Goal: Information Seeking & Learning: Find specific fact

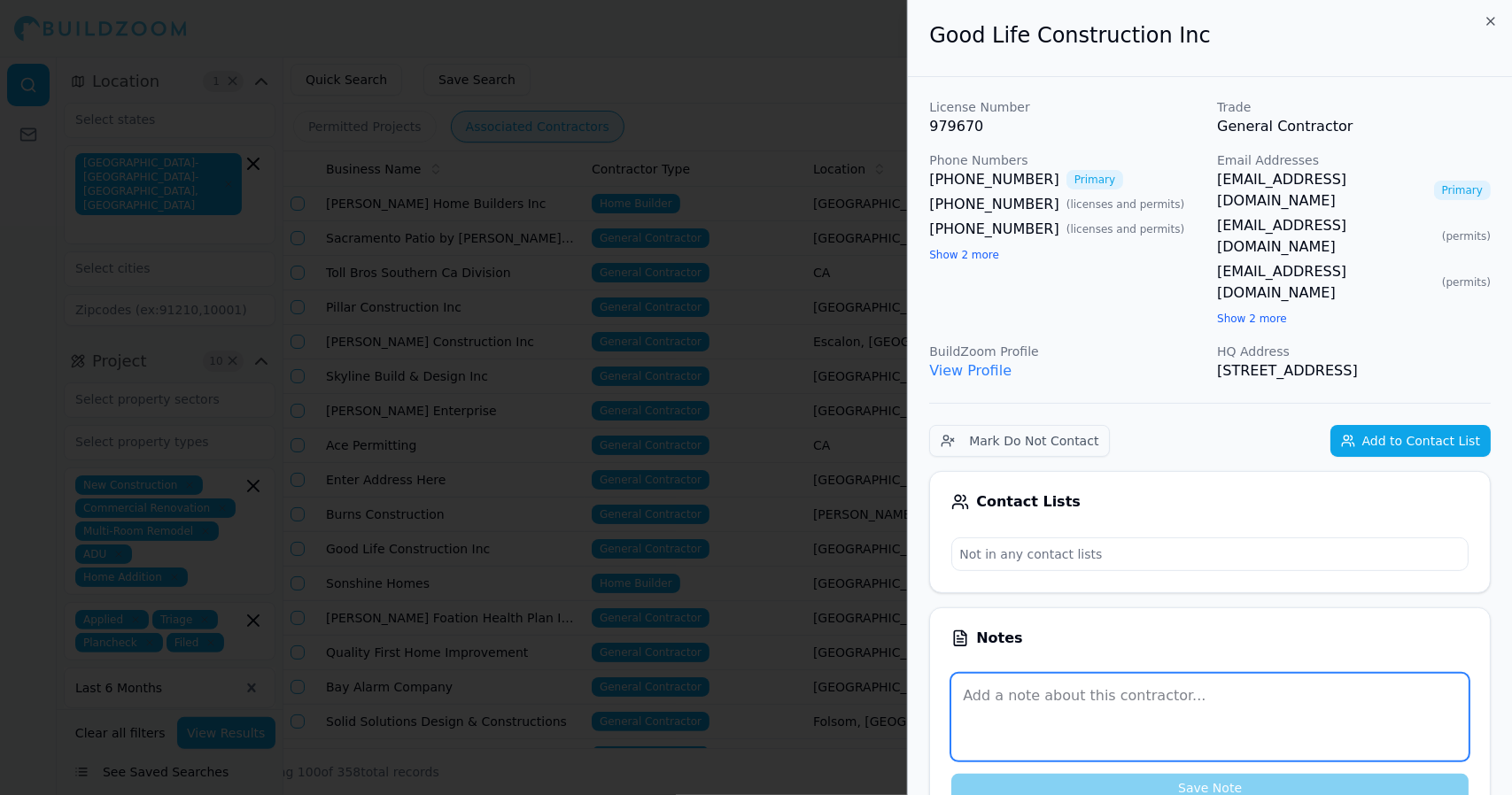
click at [1339, 675] on textarea at bounding box center [1209, 716] width 517 height 87
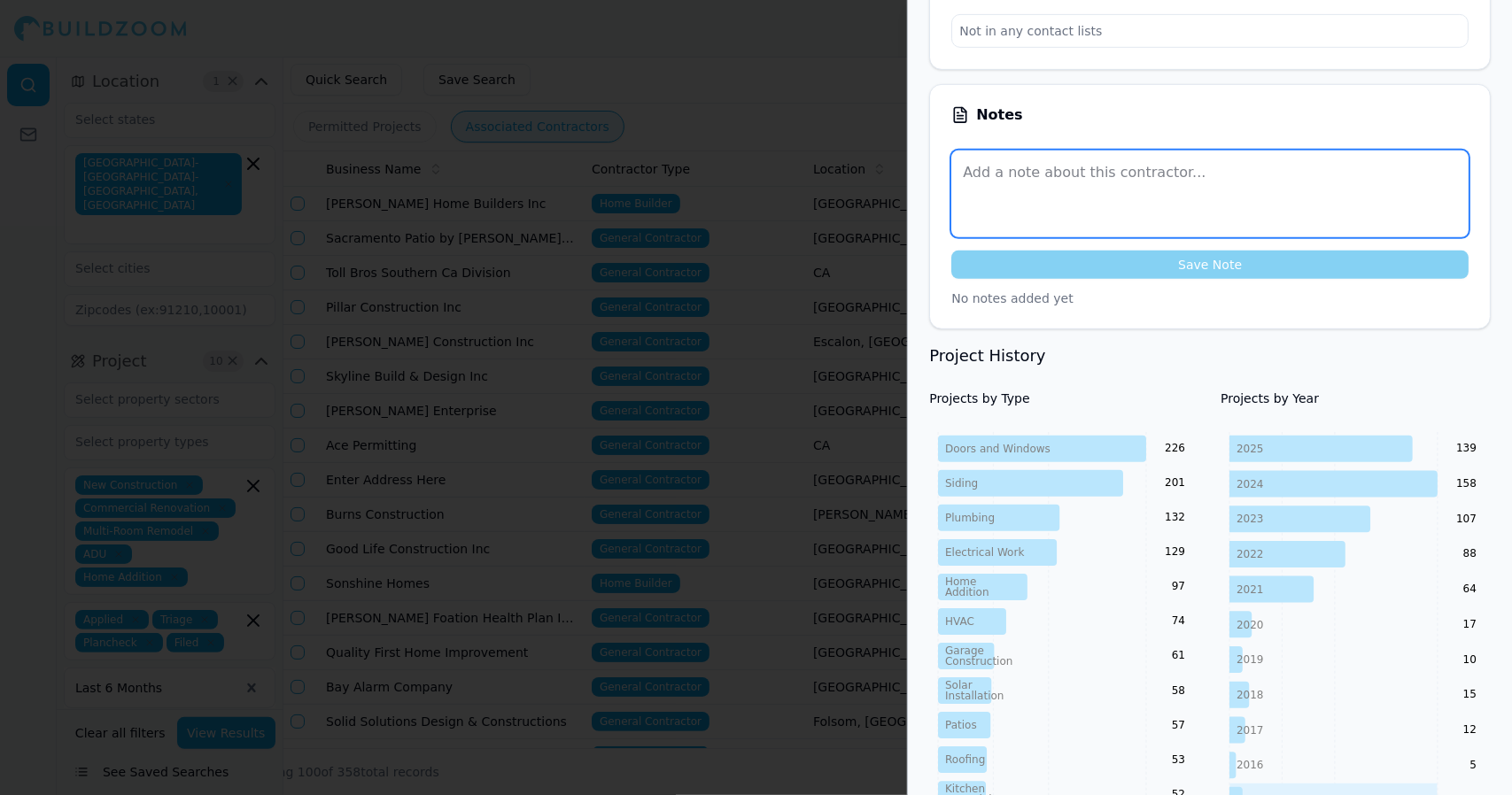
scroll to position [529, 0]
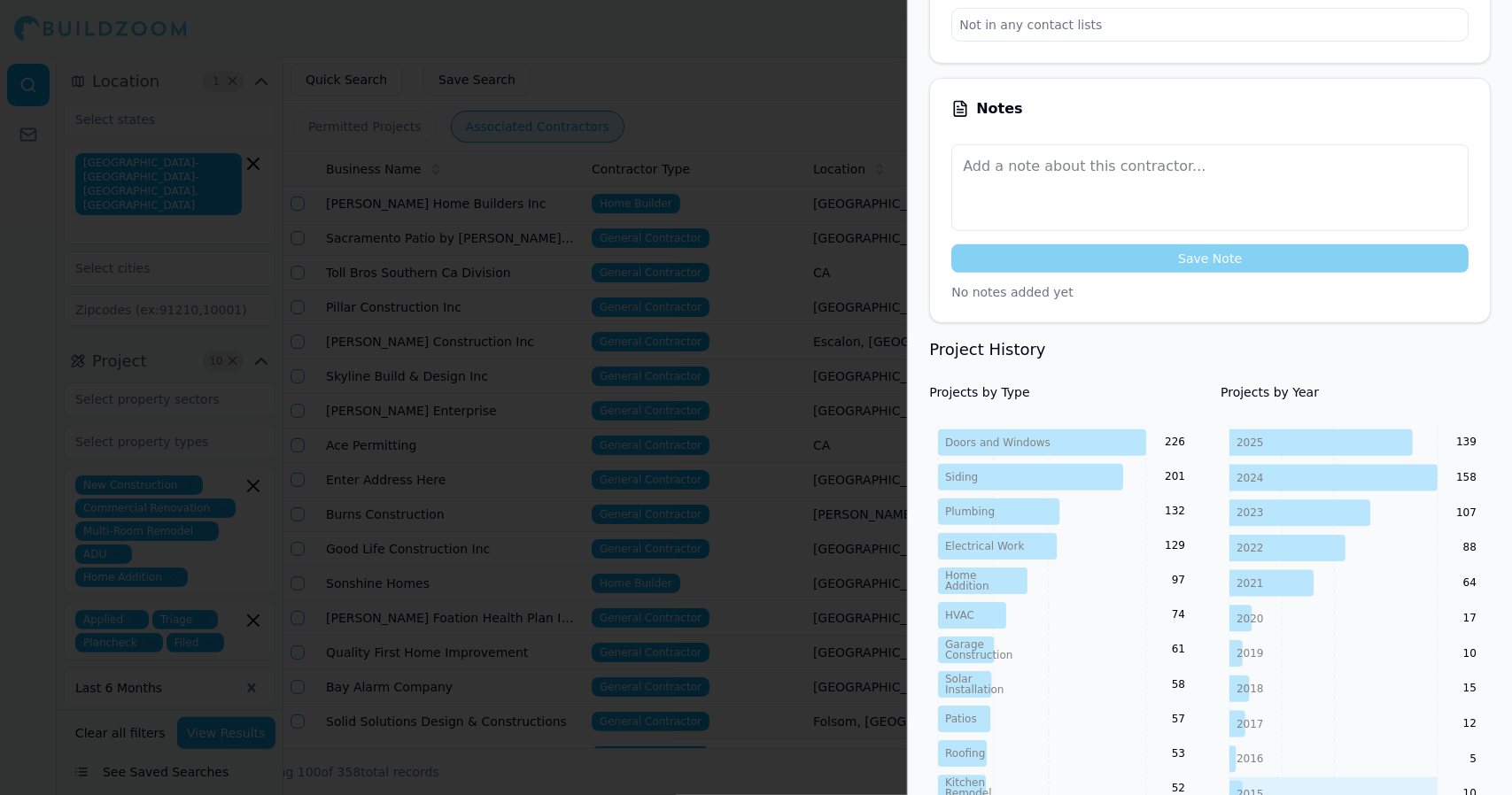
click at [1360, 639] on icon "2025 2024 2023 2022 2021 2020 2019 2018 2017 2016 2015 2014 2013 2012 139 158 1…" at bounding box center [1356, 672] width 270 height 493
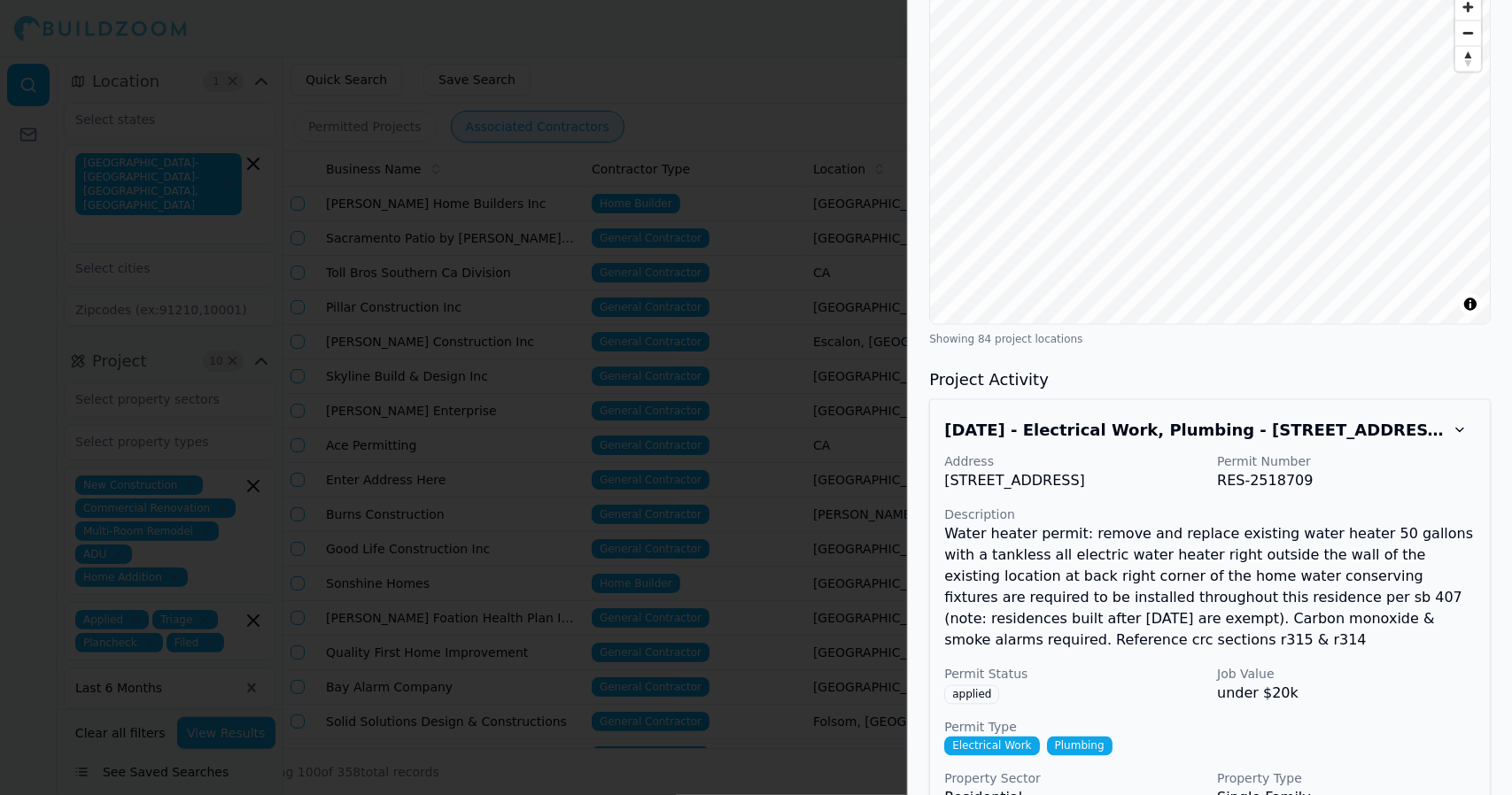
scroll to position [1829, 0]
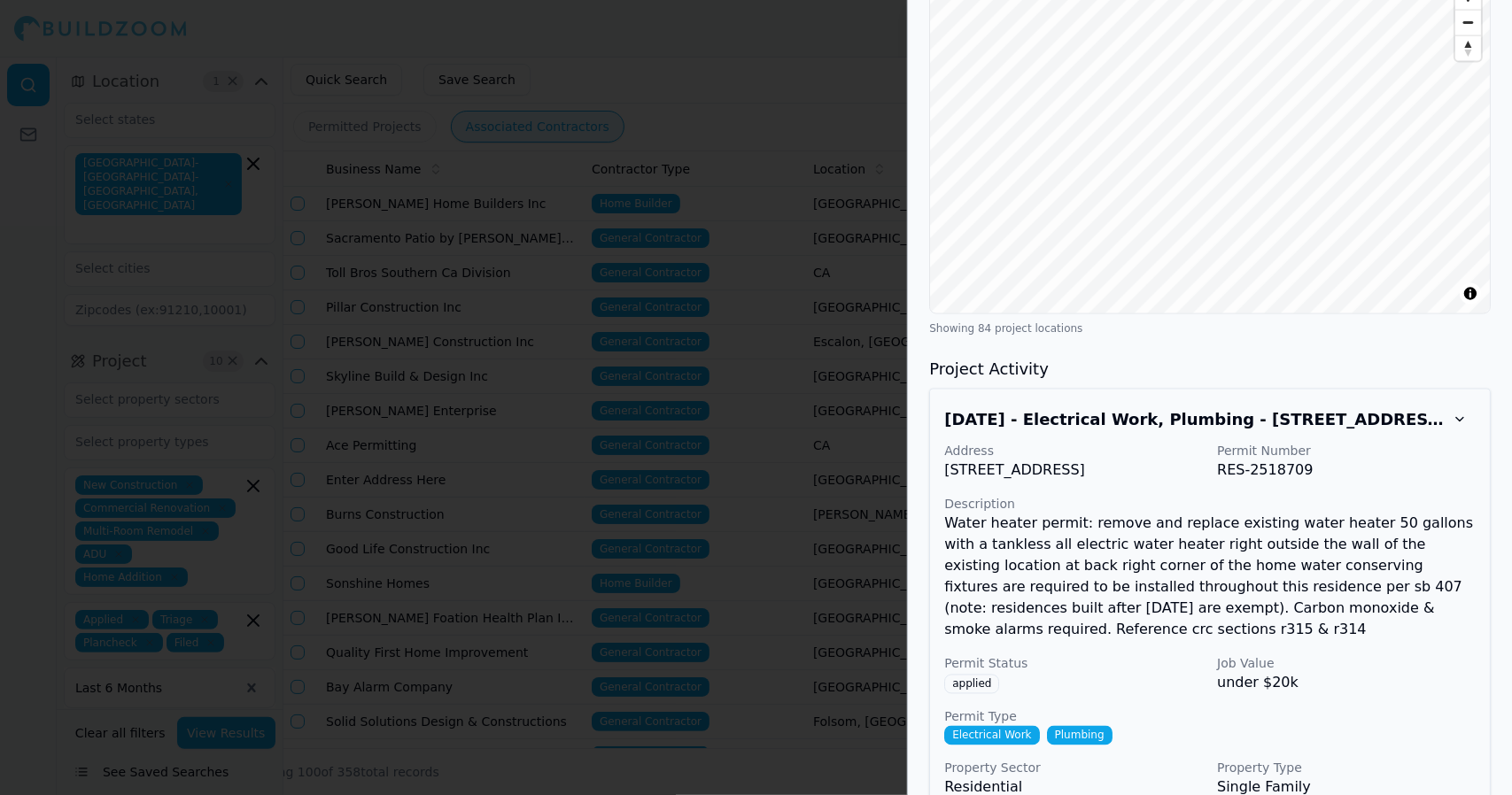
click at [1394, 706] on div "Address [STREET_ADDRESS] Permit Number RES-2518709 Description Water heater per…" at bounding box center [1209, 621] width 531 height 356
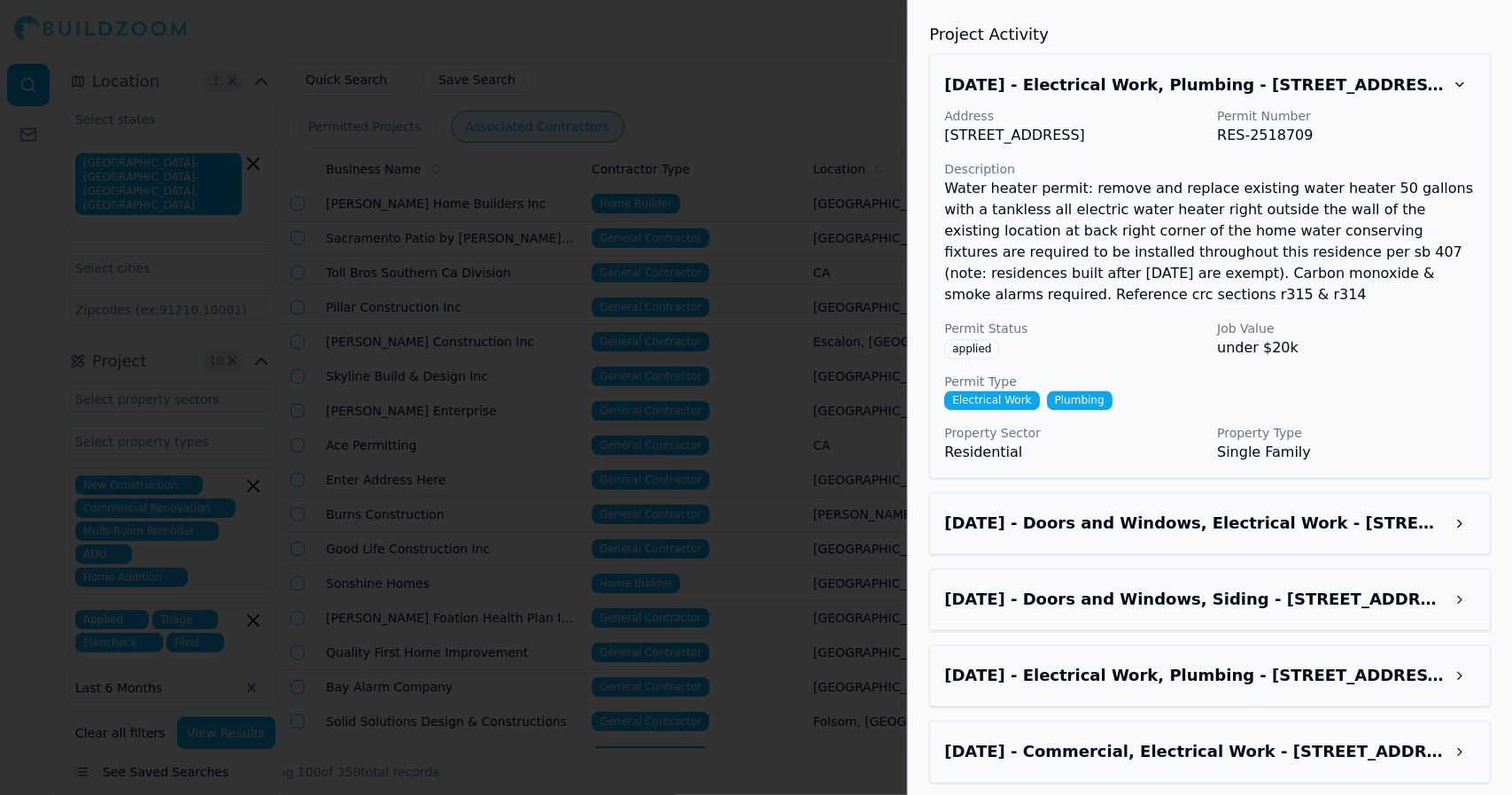
scroll to position [2166, 0]
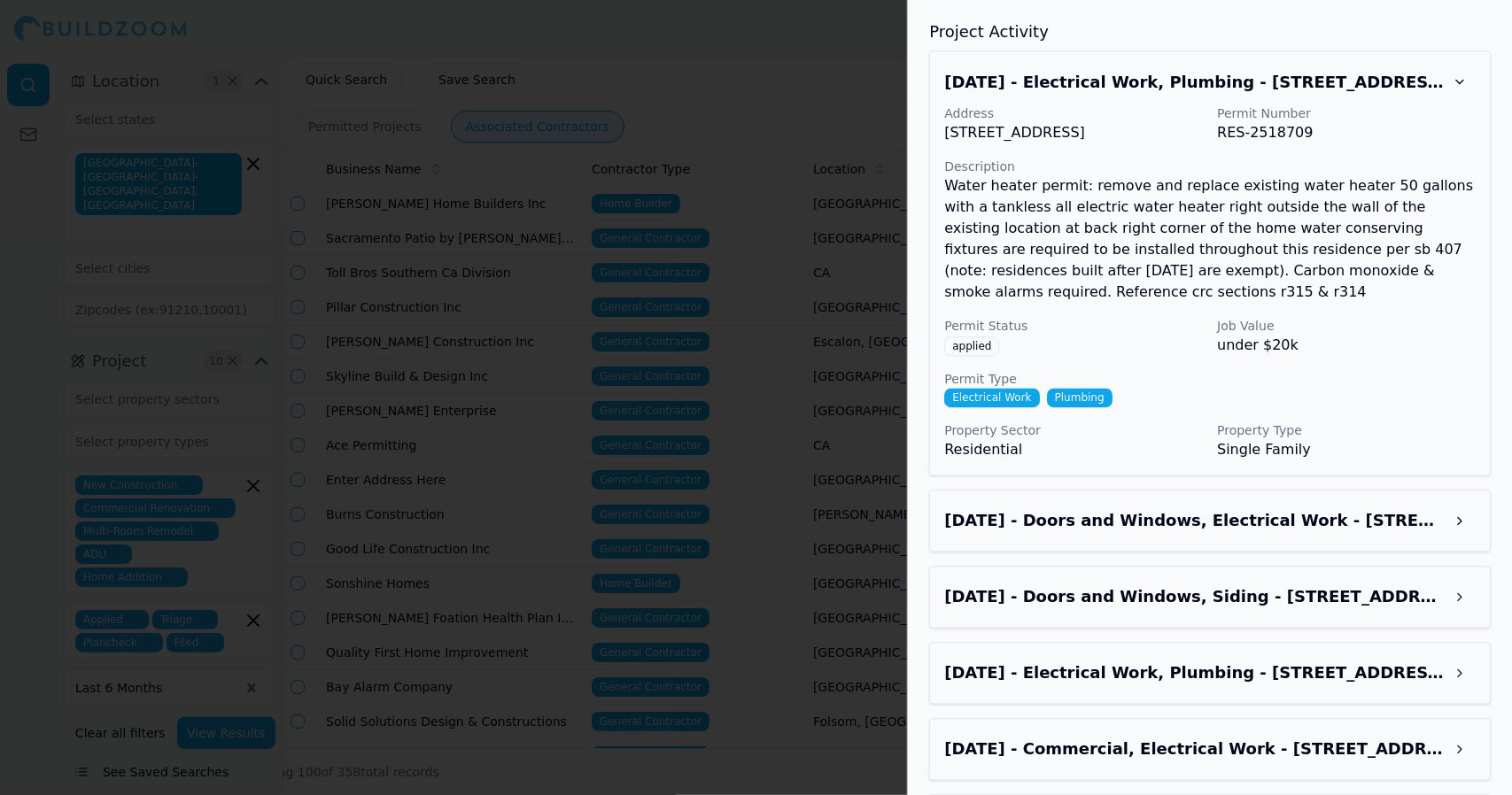
click at [1399, 440] on p "Single Family" at bounding box center [1346, 450] width 259 height 22
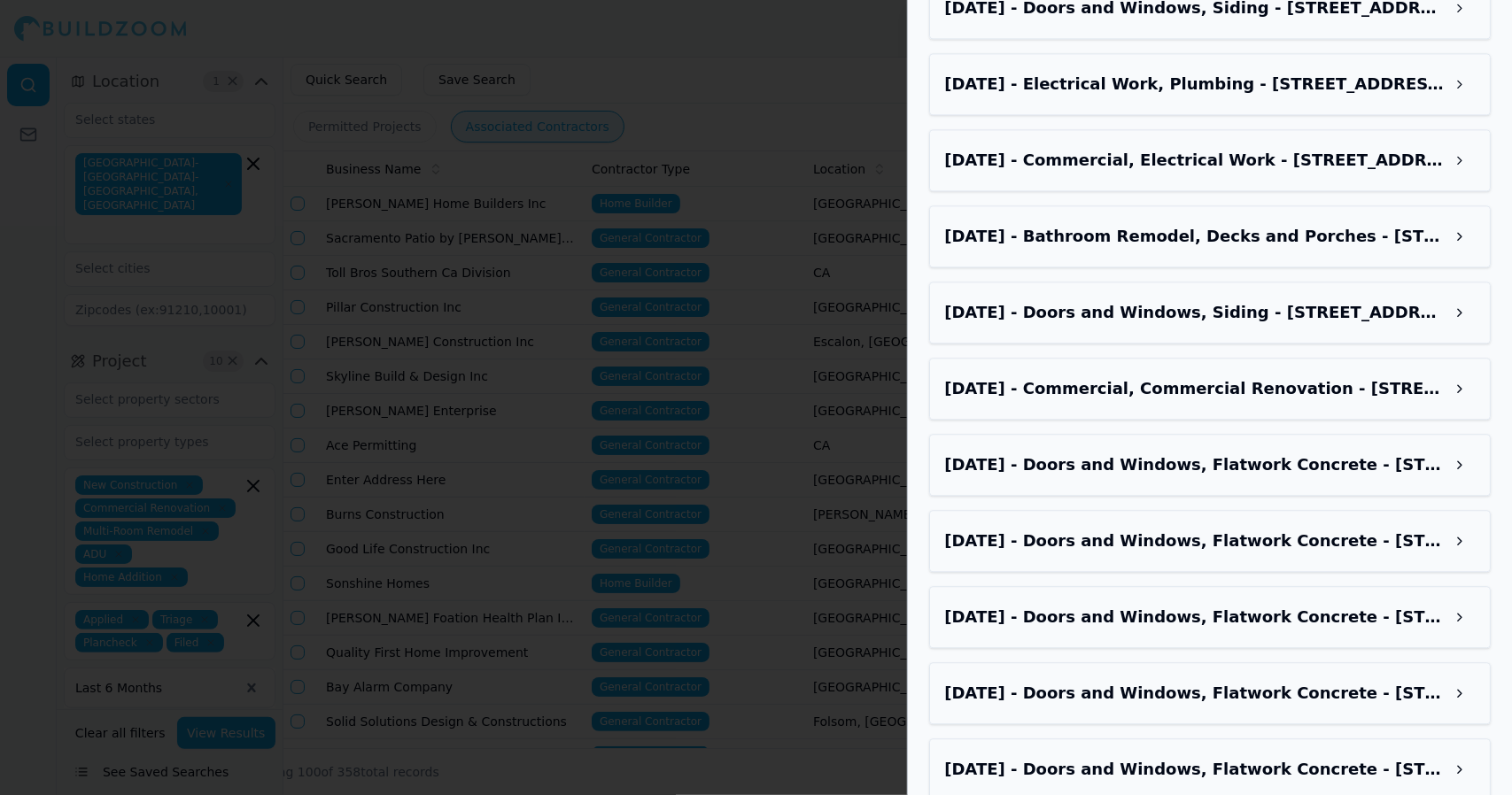
scroll to position [2757, 0]
click at [1240, 676] on div "[DATE] - Doors and Windows, Flatwork Concrete - [STREET_ADDRESS]" at bounding box center [1209, 692] width 531 height 32
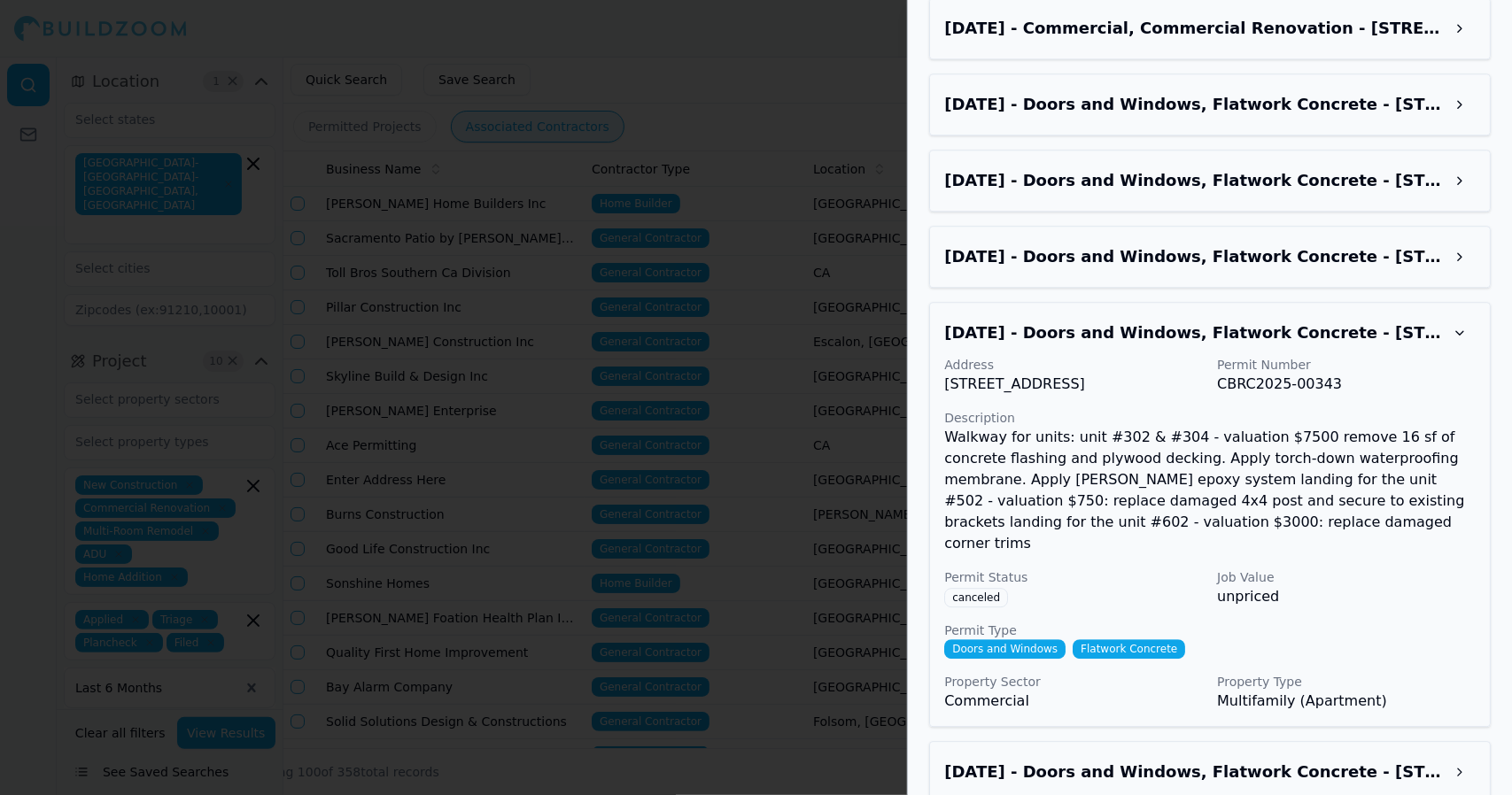
scroll to position [3120, 0]
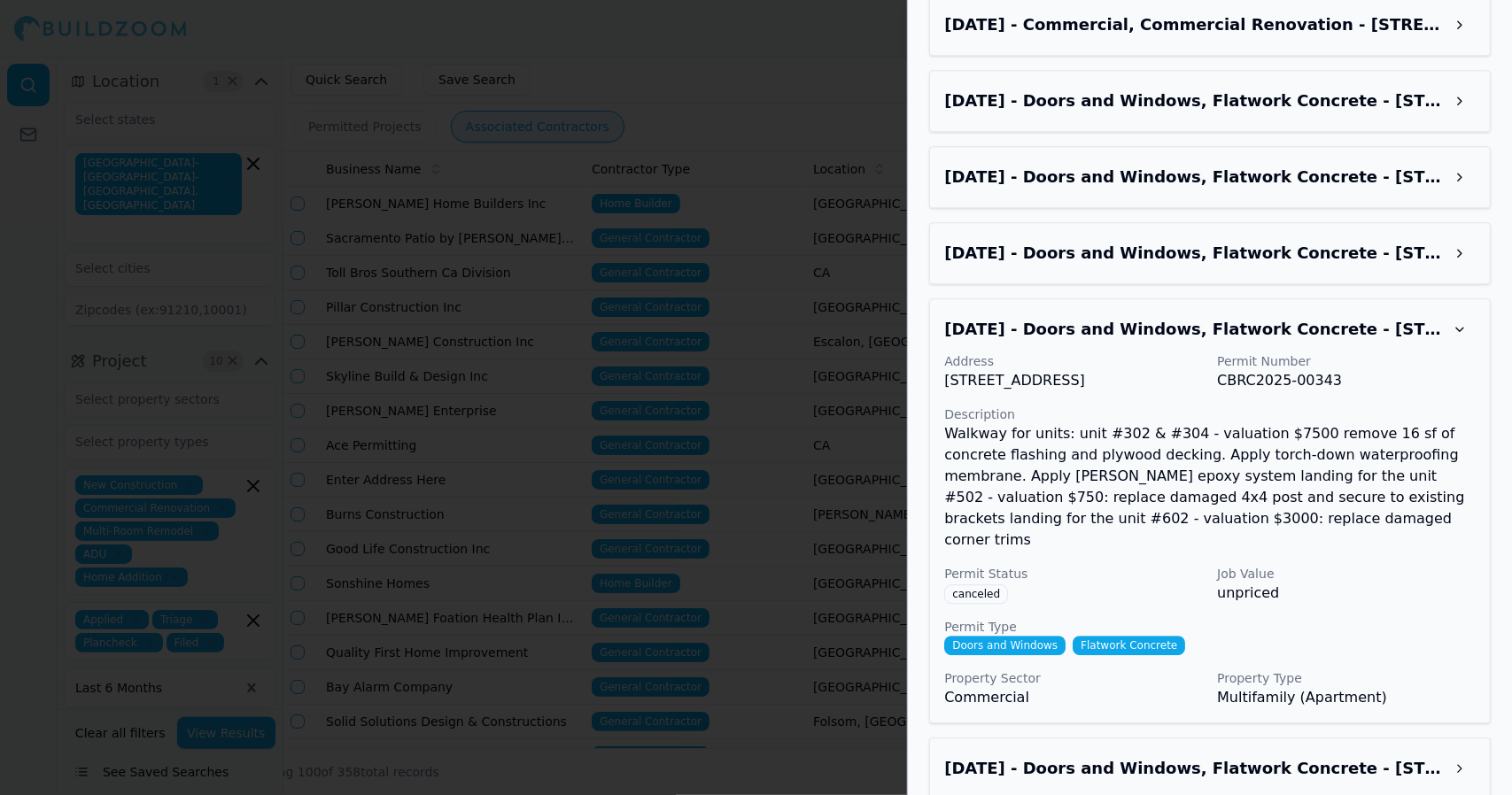
click at [1419, 604] on div "Address [STREET_ADDRESS] Permit Number CBRC2025-00343 Description Walkway for u…" at bounding box center [1209, 530] width 531 height 356
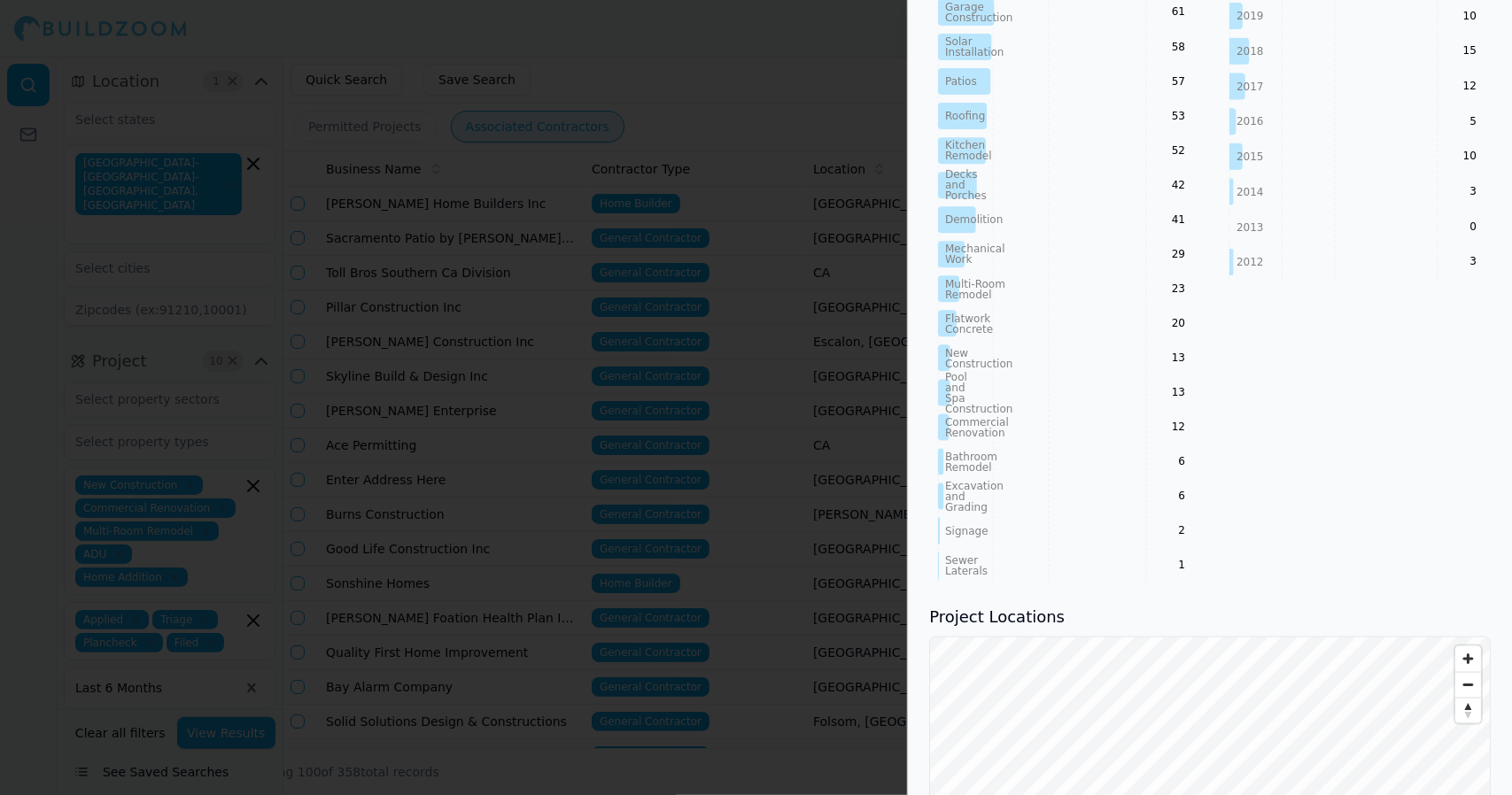
scroll to position [1165, 0]
click at [1396, 280] on div "Projects by Year [DATE] 2024 2023 2022 2021 2020 2019 2018 2017 2016 2015 2014 …" at bounding box center [1356, 167] width 270 height 837
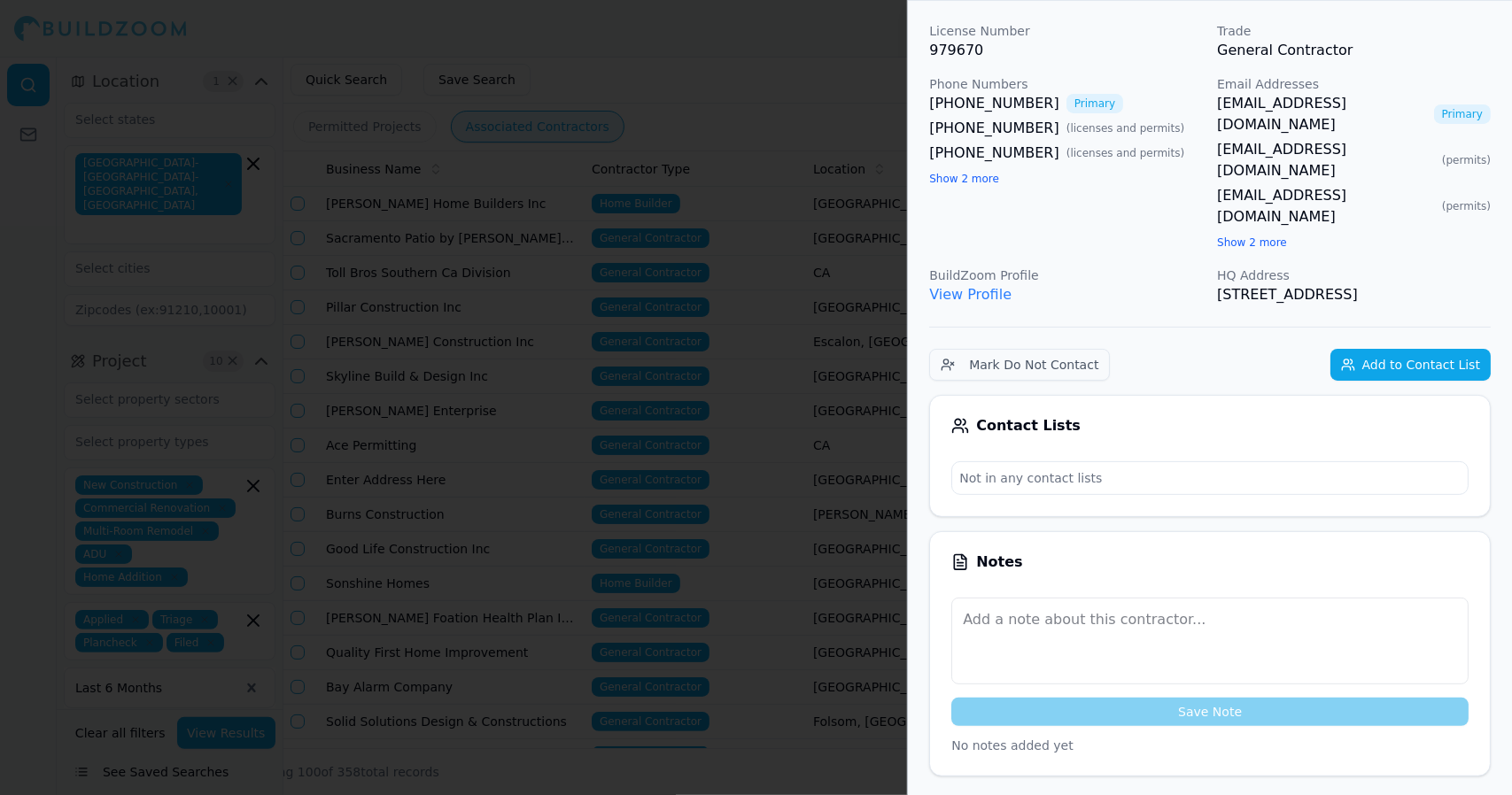
scroll to position [0, 0]
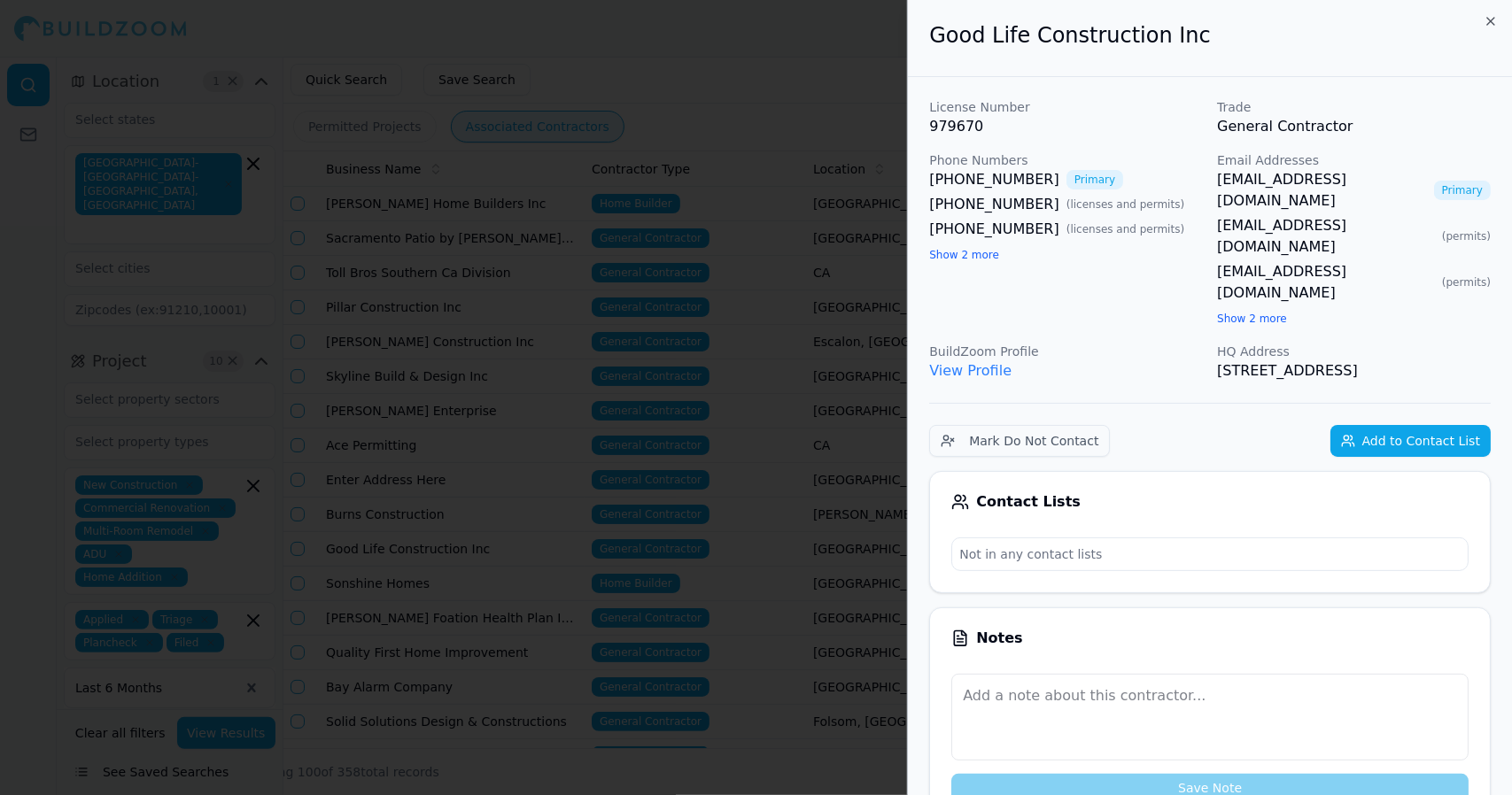
click at [1415, 71] on div "Good Life Construction Inc" at bounding box center [1209, 38] width 604 height 77
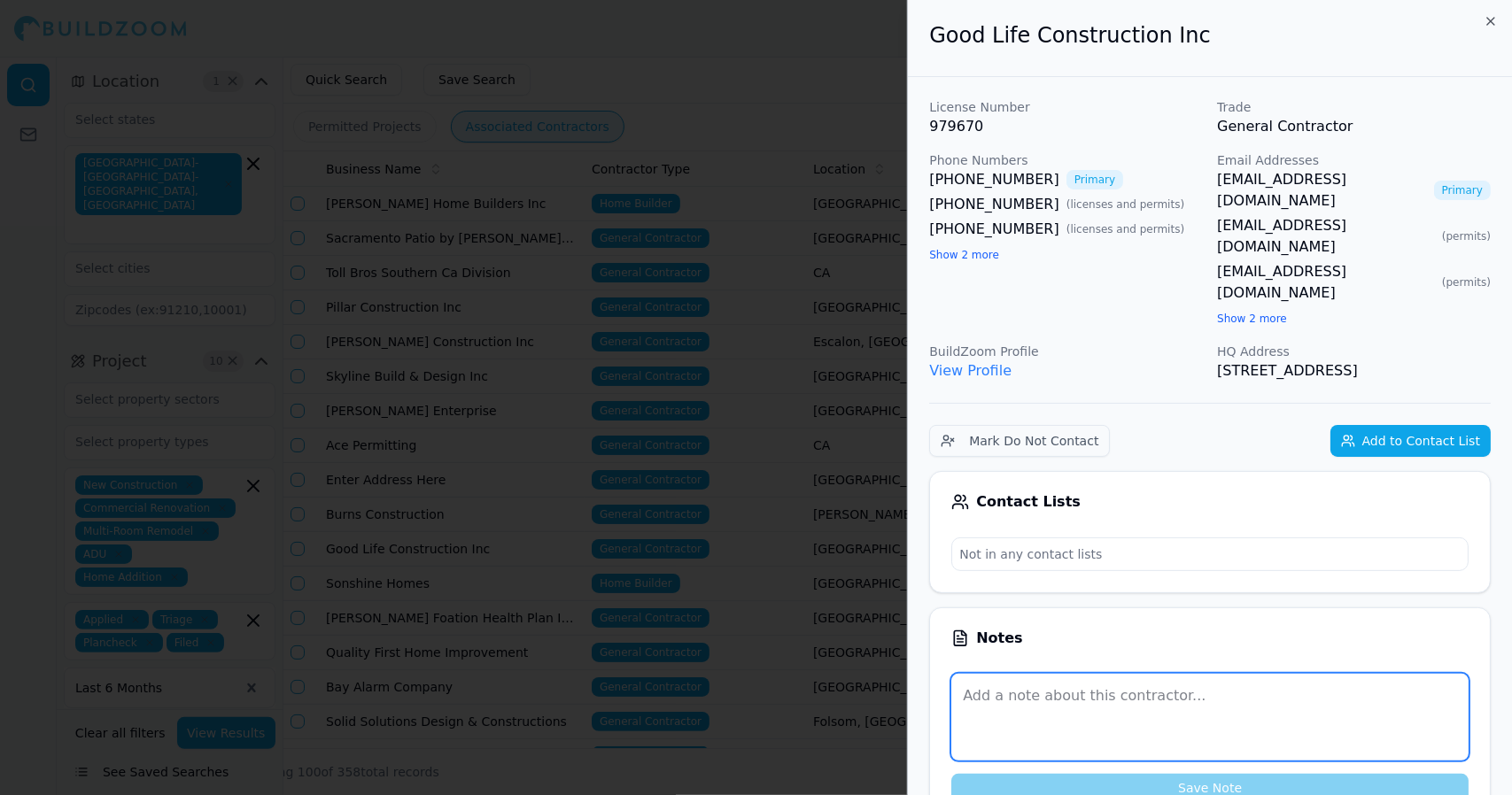
click at [1293, 685] on textarea at bounding box center [1209, 716] width 517 height 87
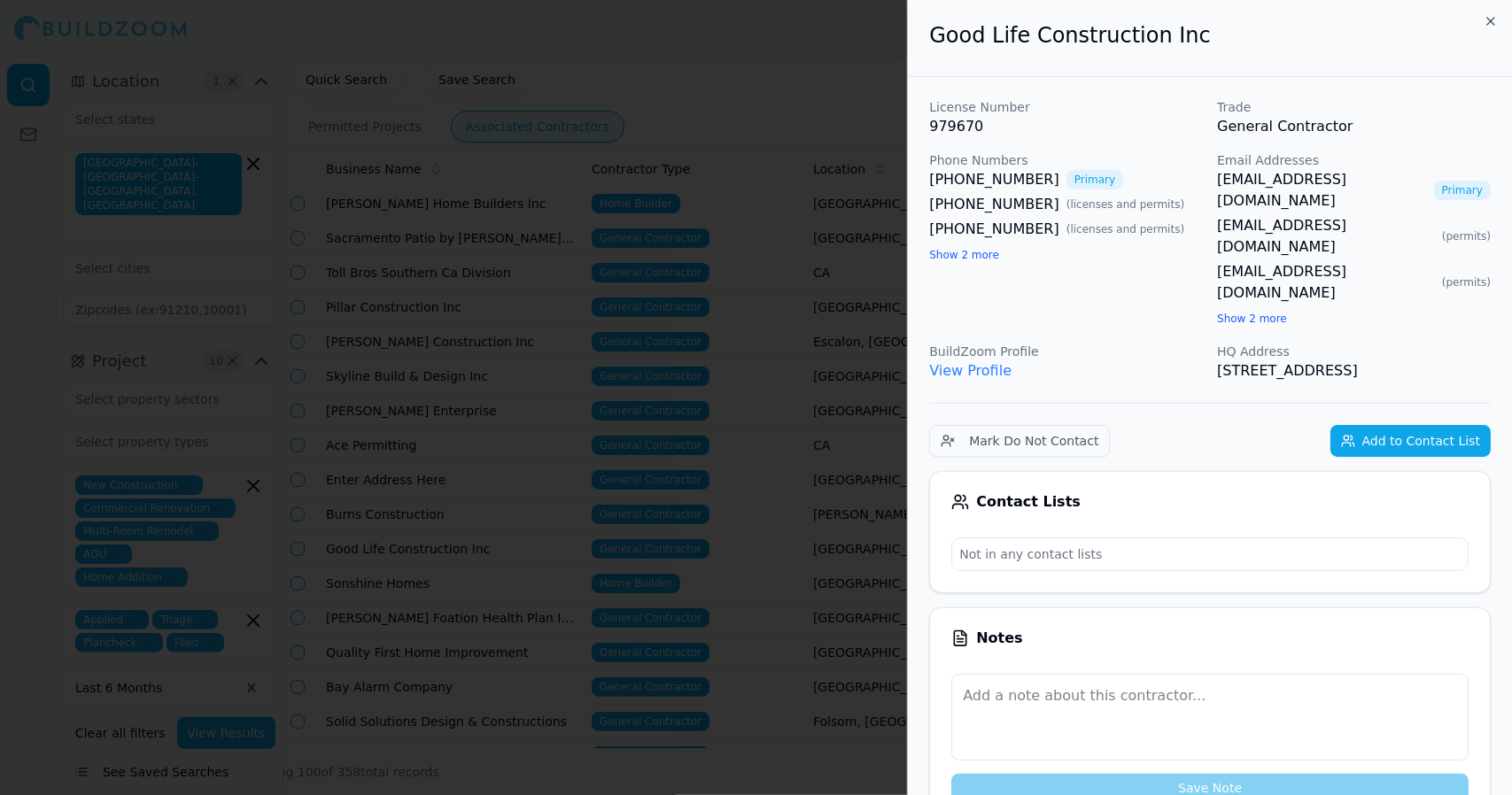
click at [1234, 312] on button "Show 2 more" at bounding box center [1252, 318] width 70 height 14
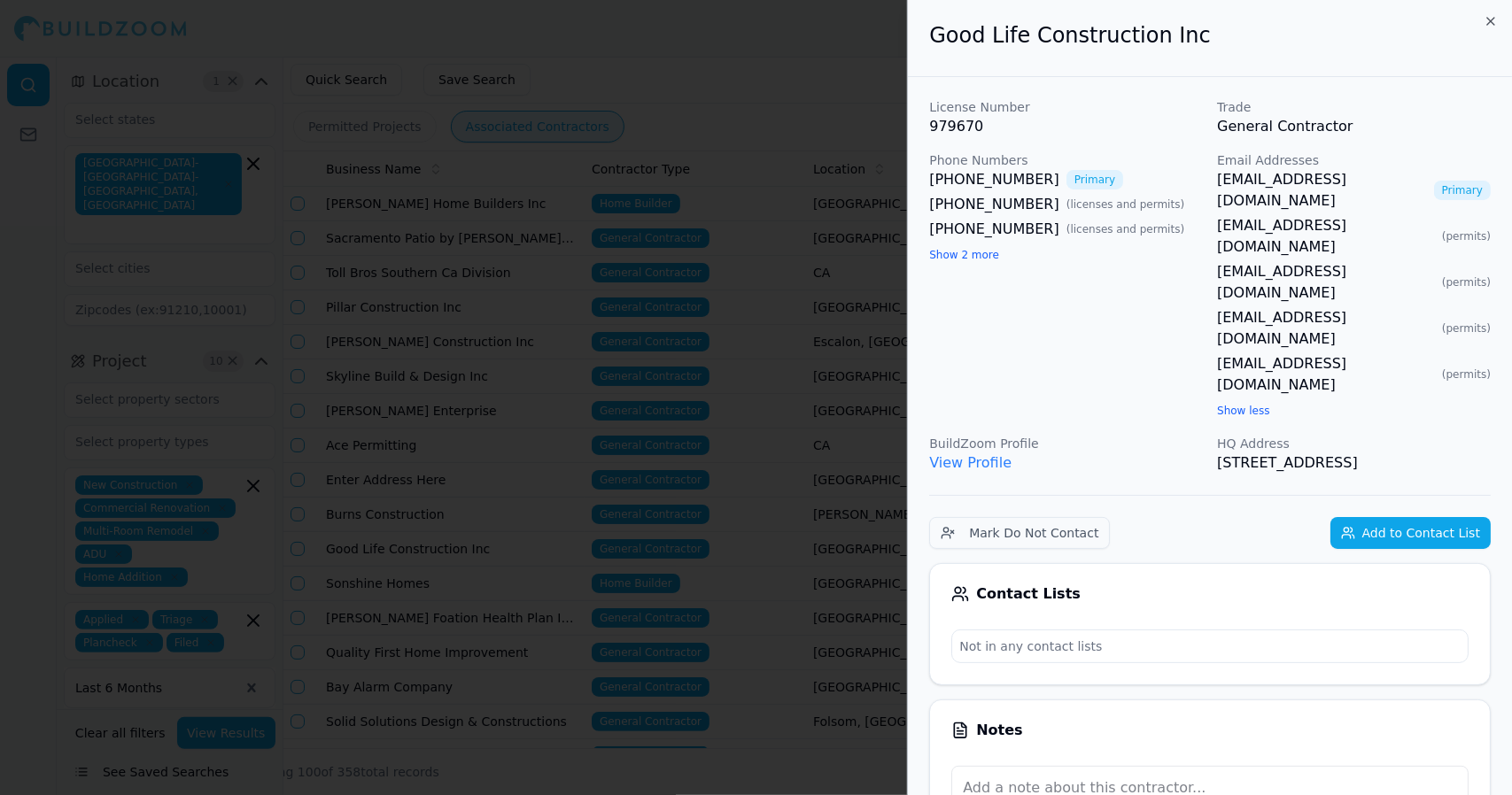
drag, startPoint x: 1277, startPoint y: 381, endPoint x: 928, endPoint y: 52, distance: 479.6
copy div "Good Life Construction Inc License Number 979670 Trade General Contractor Phone…"
drag, startPoint x: 1111, startPoint y: 356, endPoint x: 1363, endPoint y: 507, distance: 293.8
click at [1363, 585] on div "Contact Lists" at bounding box center [1209, 594] width 517 height 18
